Goal: Task Accomplishment & Management: Complete application form

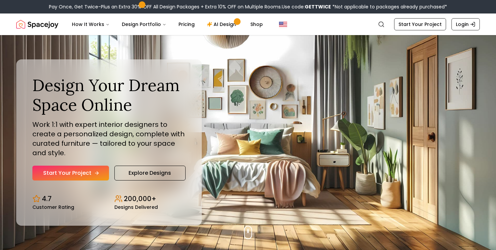
click at [86, 173] on link "Start Your Project" at bounding box center [70, 173] width 77 height 15
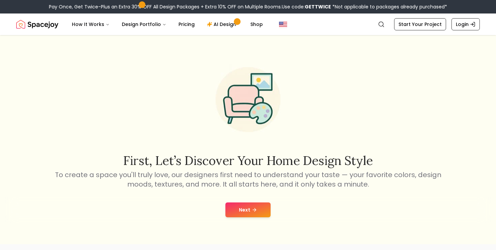
click at [254, 219] on div "Next" at bounding box center [247, 210] width 485 height 26
click at [256, 212] on icon at bounding box center [254, 209] width 5 height 5
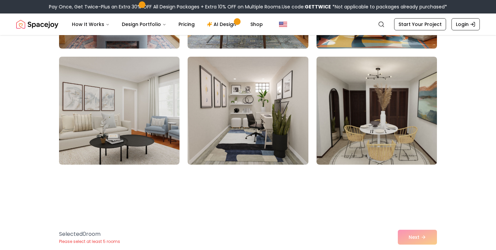
scroll to position [1144, 0]
